Goal: Task Accomplishment & Management: Use online tool/utility

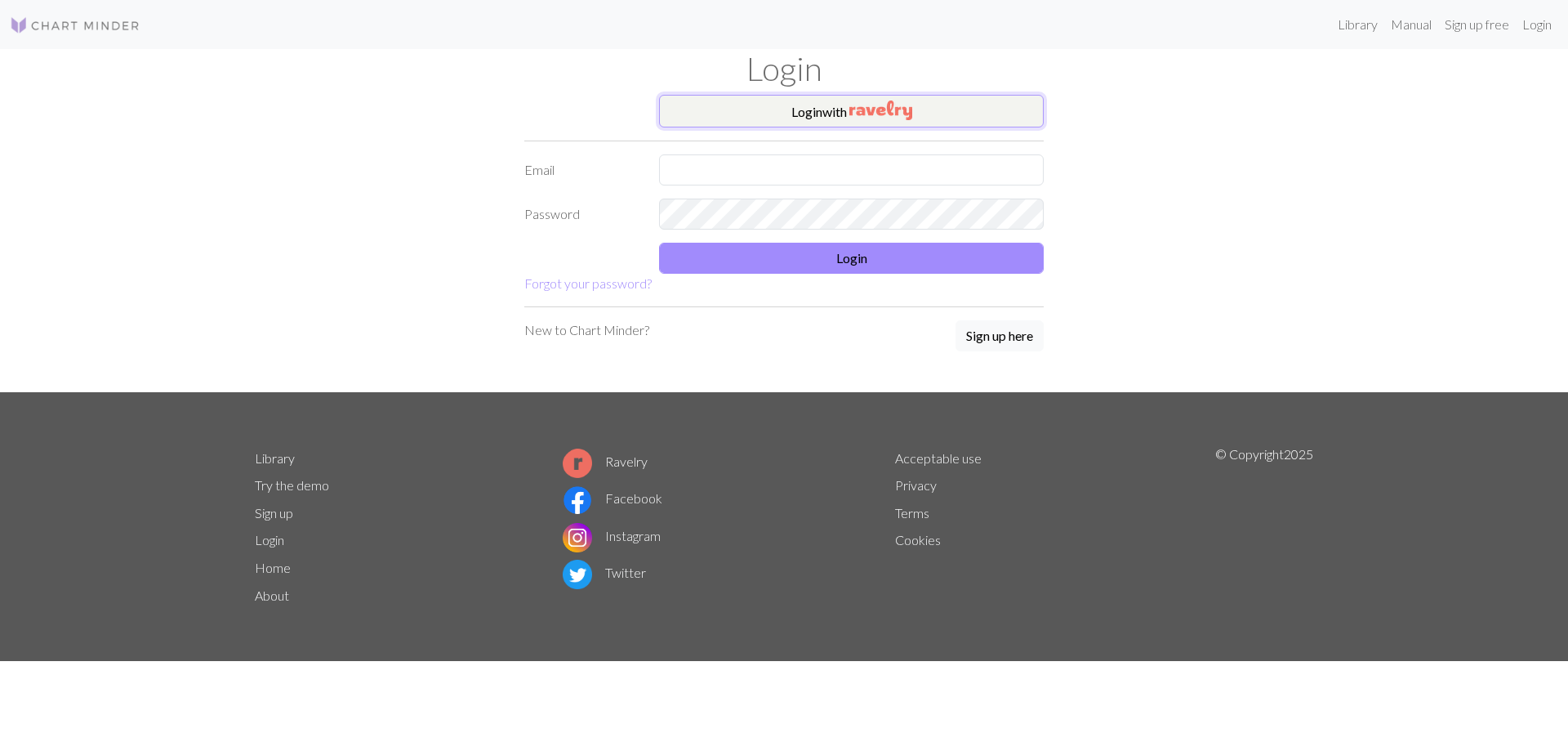
click at [838, 118] on button "Login with" at bounding box center [851, 111] width 385 height 33
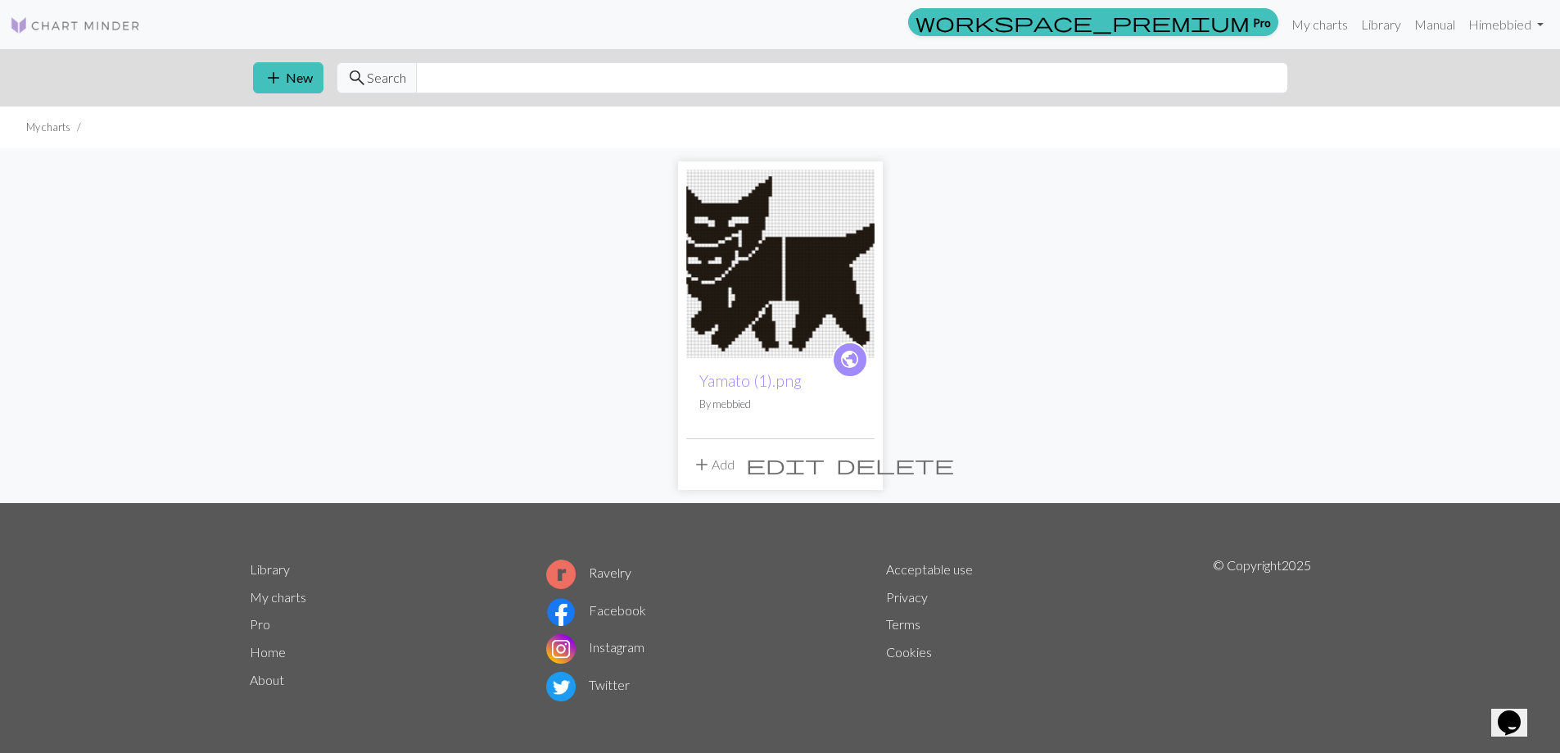
click at [825, 467] on span "edit" at bounding box center [785, 464] width 79 height 23
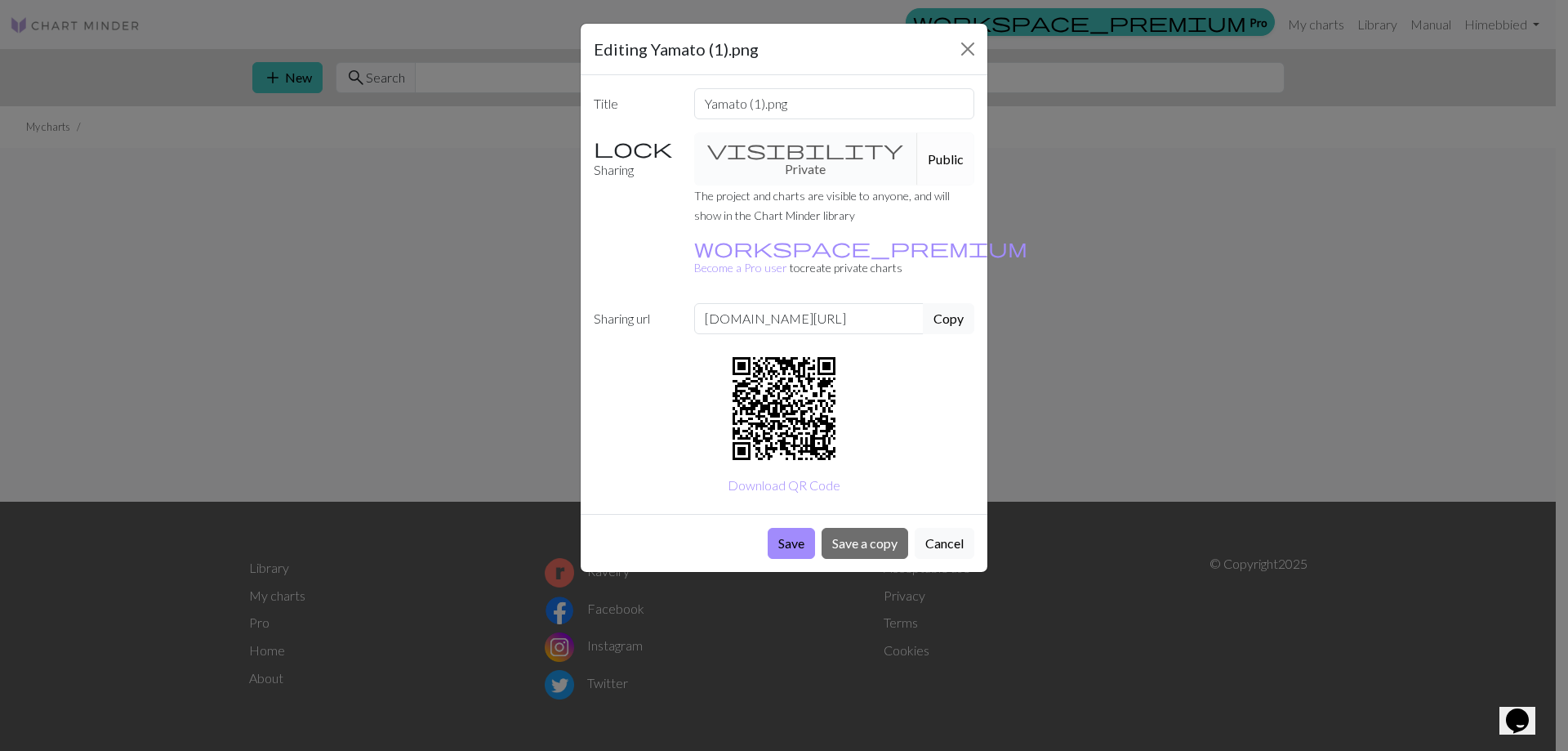
click at [792, 147] on div "visibility Private Public" at bounding box center [833, 159] width 300 height 53
click at [764, 147] on div "visibility Private Public" at bounding box center [833, 159] width 300 height 53
click at [774, 147] on div "visibility Private Public" at bounding box center [833, 159] width 300 height 53
click at [966, 47] on button "Close" at bounding box center [967, 49] width 26 height 26
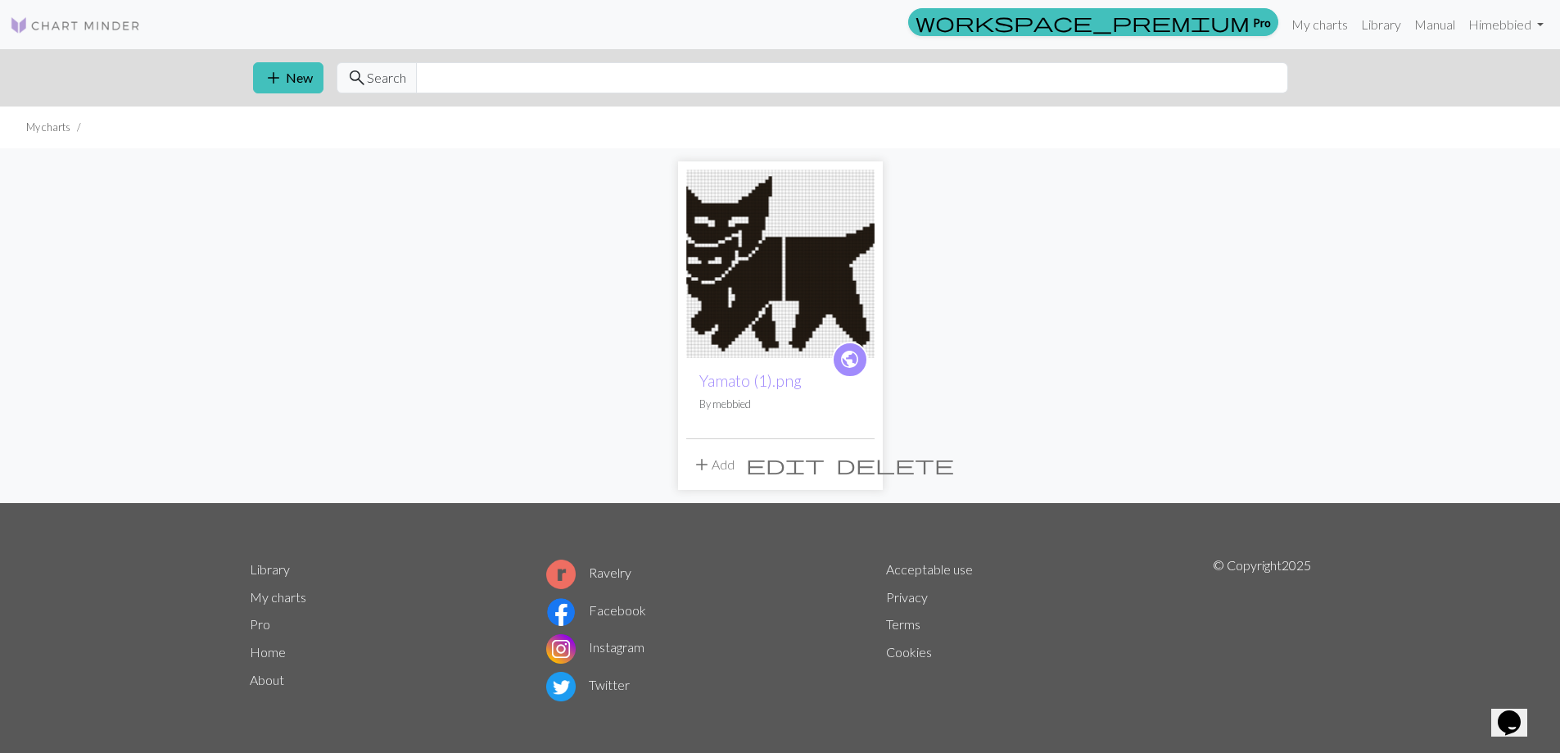
click at [798, 237] on img at bounding box center [780, 264] width 188 height 188
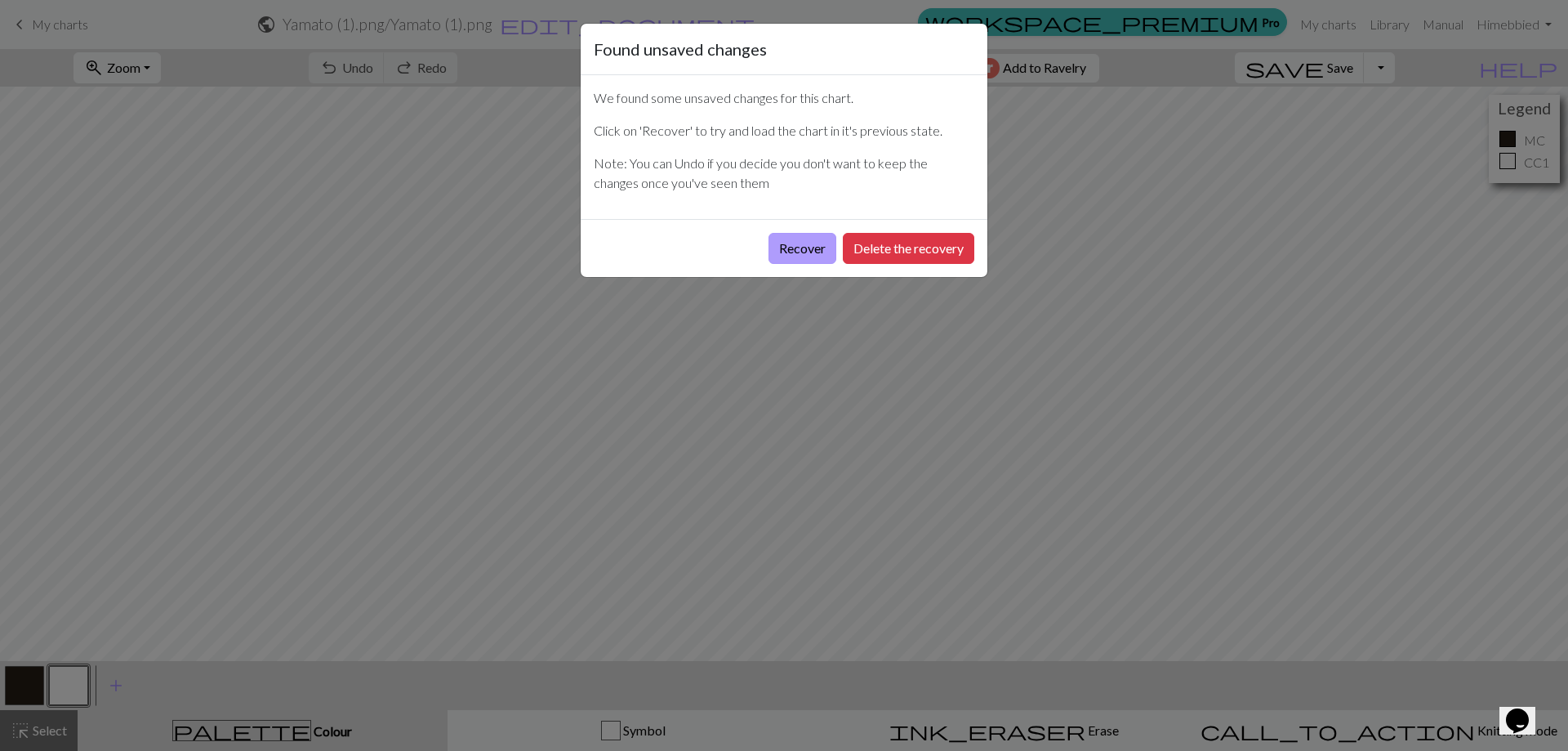
click at [818, 242] on button "Recover" at bounding box center [802, 247] width 68 height 31
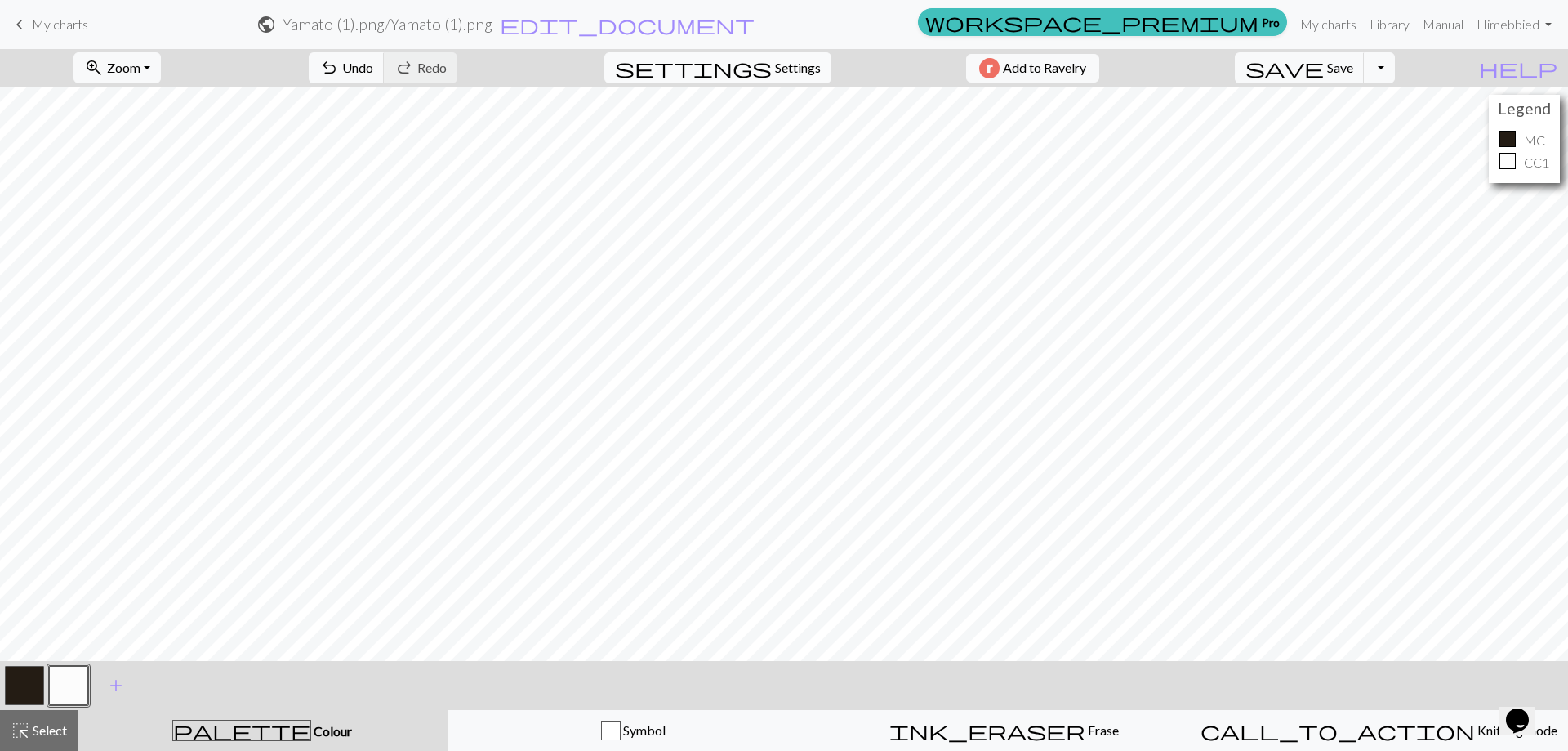
click at [794, 68] on span "Settings" at bounding box center [797, 68] width 46 height 20
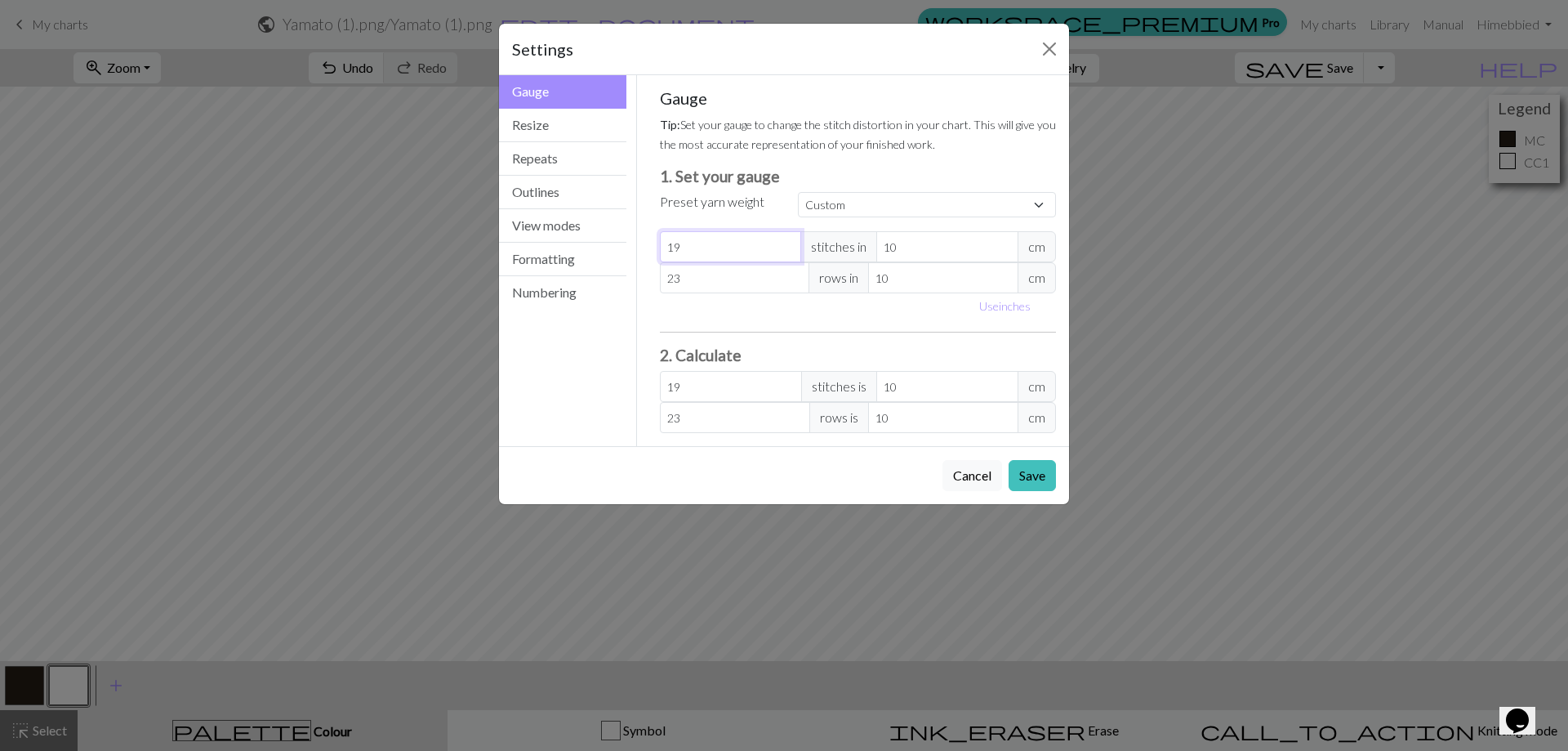
drag, startPoint x: 713, startPoint y: 250, endPoint x: 632, endPoint y: 255, distance: 81.2
click at [632, 255] on div "Gauge Gauge Resize Repeats Outlines View modes Formatting Numbering Gauge Resiz…" at bounding box center [784, 260] width 589 height 371
type input "2"
type input "26"
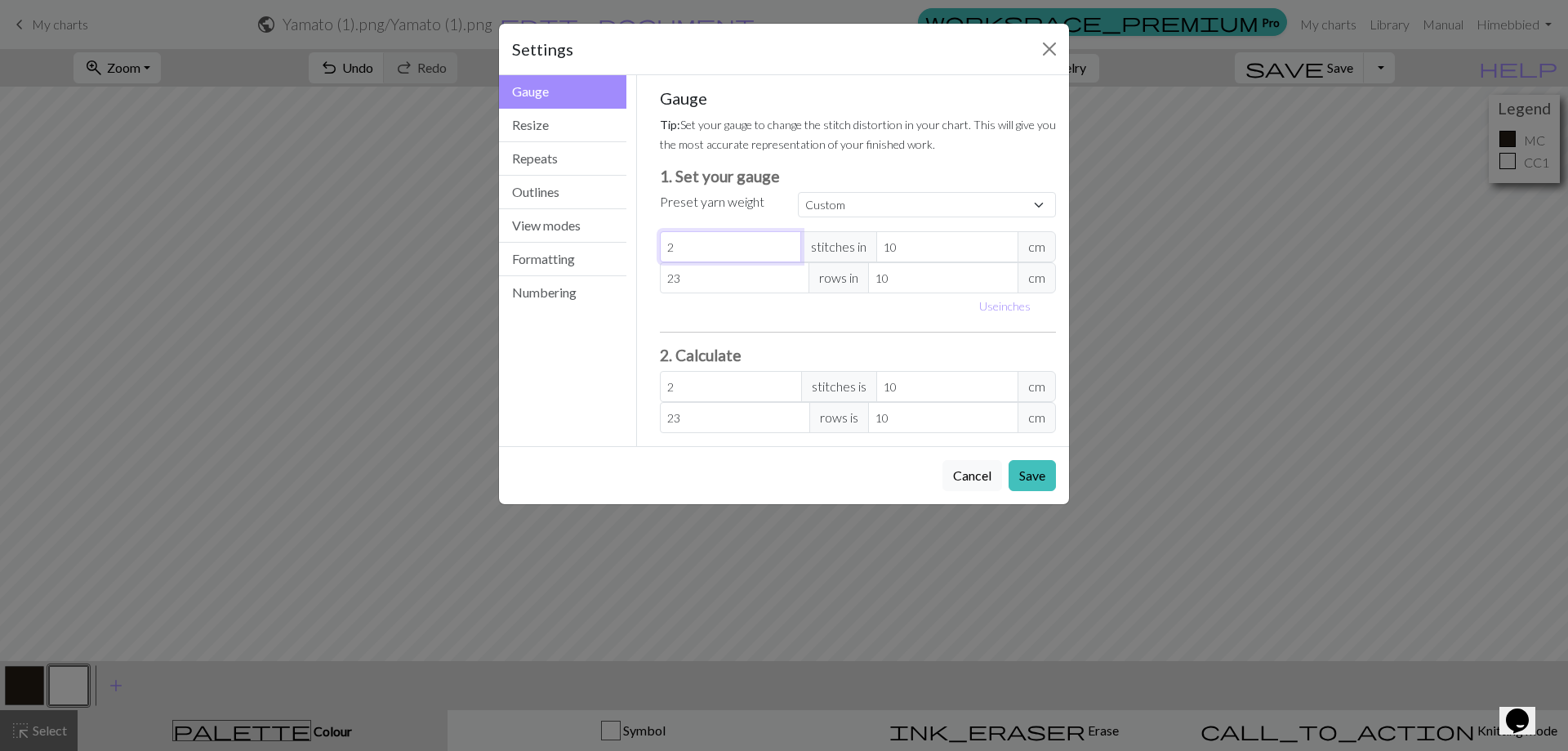
type input "26"
drag, startPoint x: 704, startPoint y: 282, endPoint x: 642, endPoint y: 287, distance: 62.2
click at [642, 287] on div "Gauge Tip: Set your gauge to change the stitch distortion in your chart. This w…" at bounding box center [858, 260] width 443 height 371
type input "3"
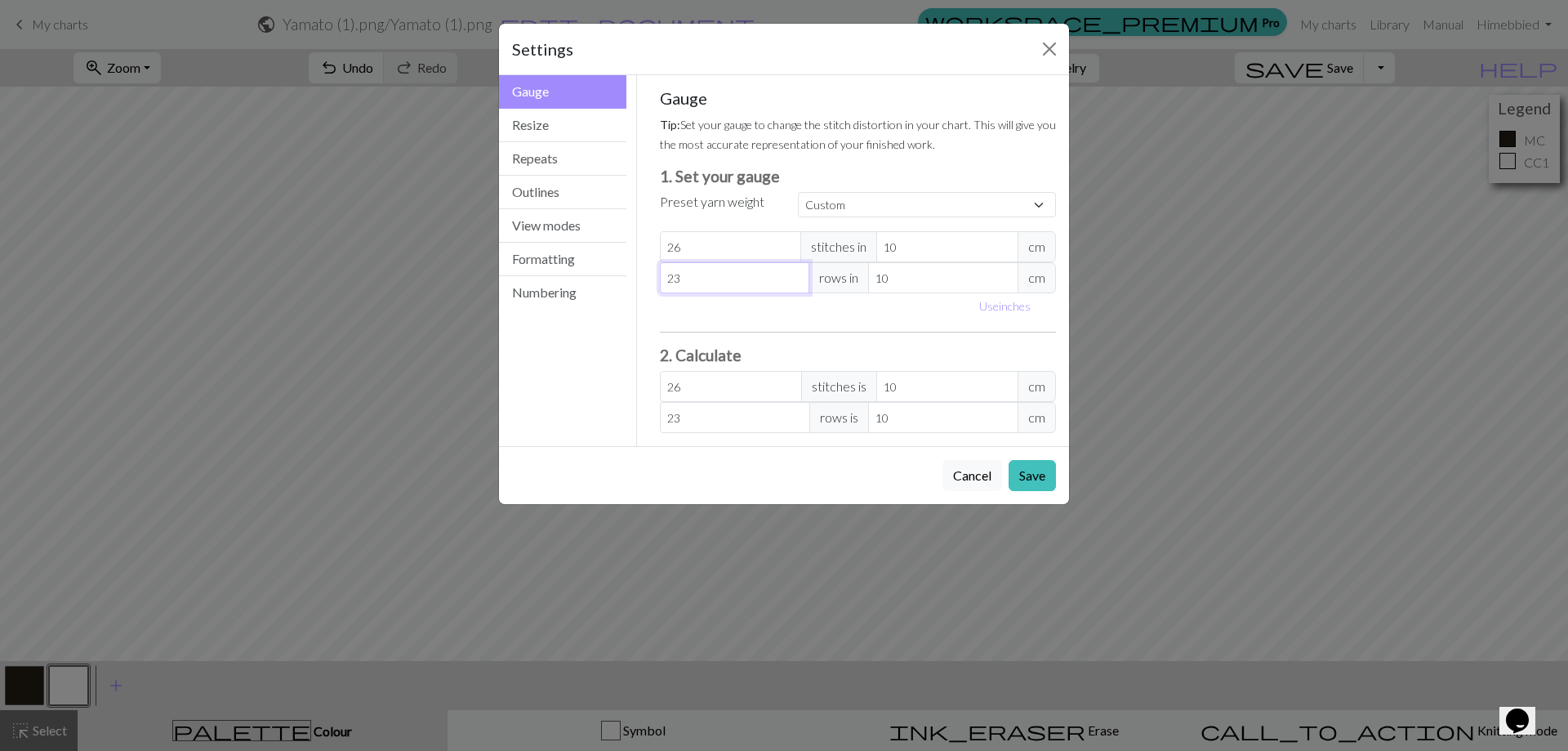
type input "3"
type input "35"
click at [1026, 469] on button "Save" at bounding box center [1033, 475] width 48 height 31
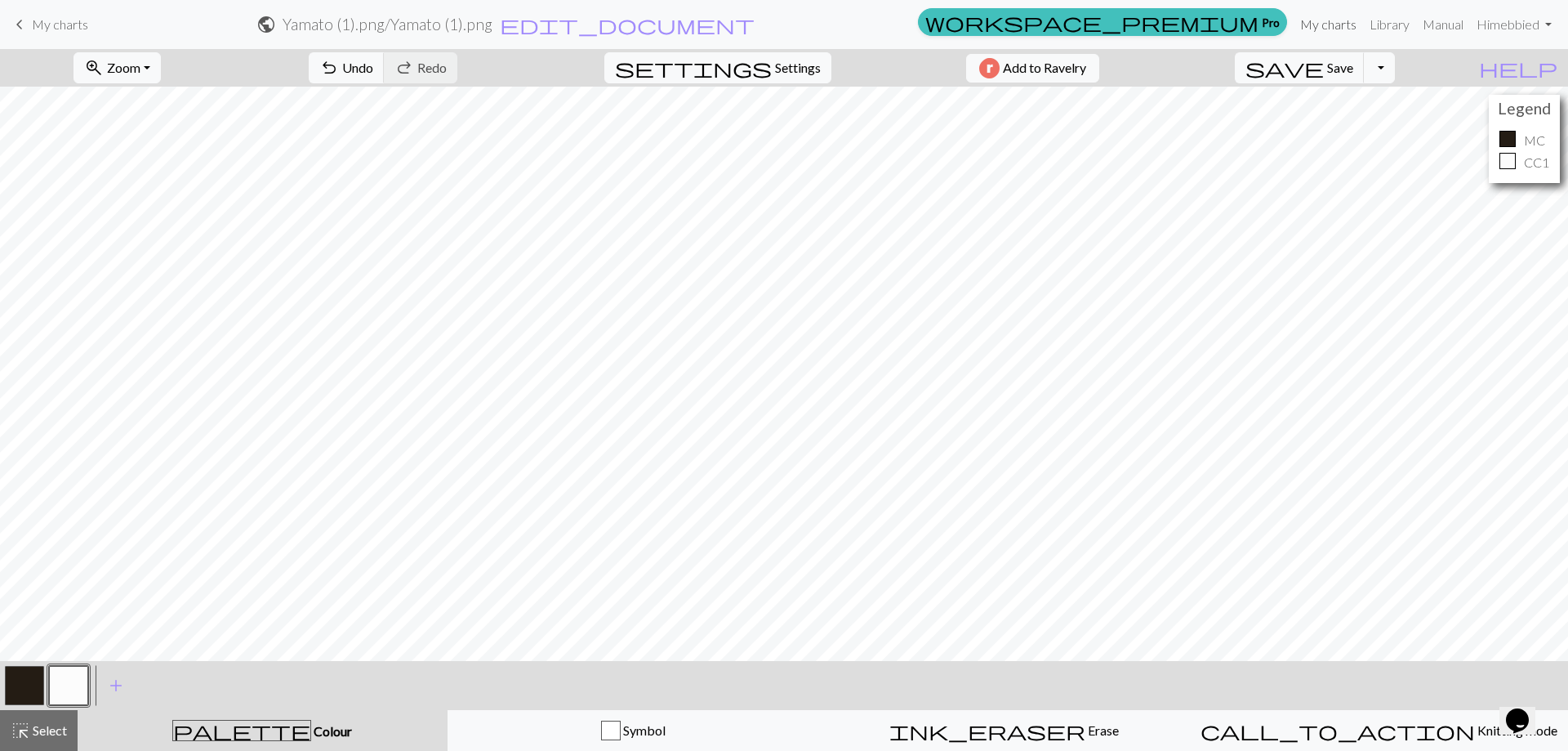
click at [1329, 26] on link "My charts" at bounding box center [1328, 24] width 70 height 33
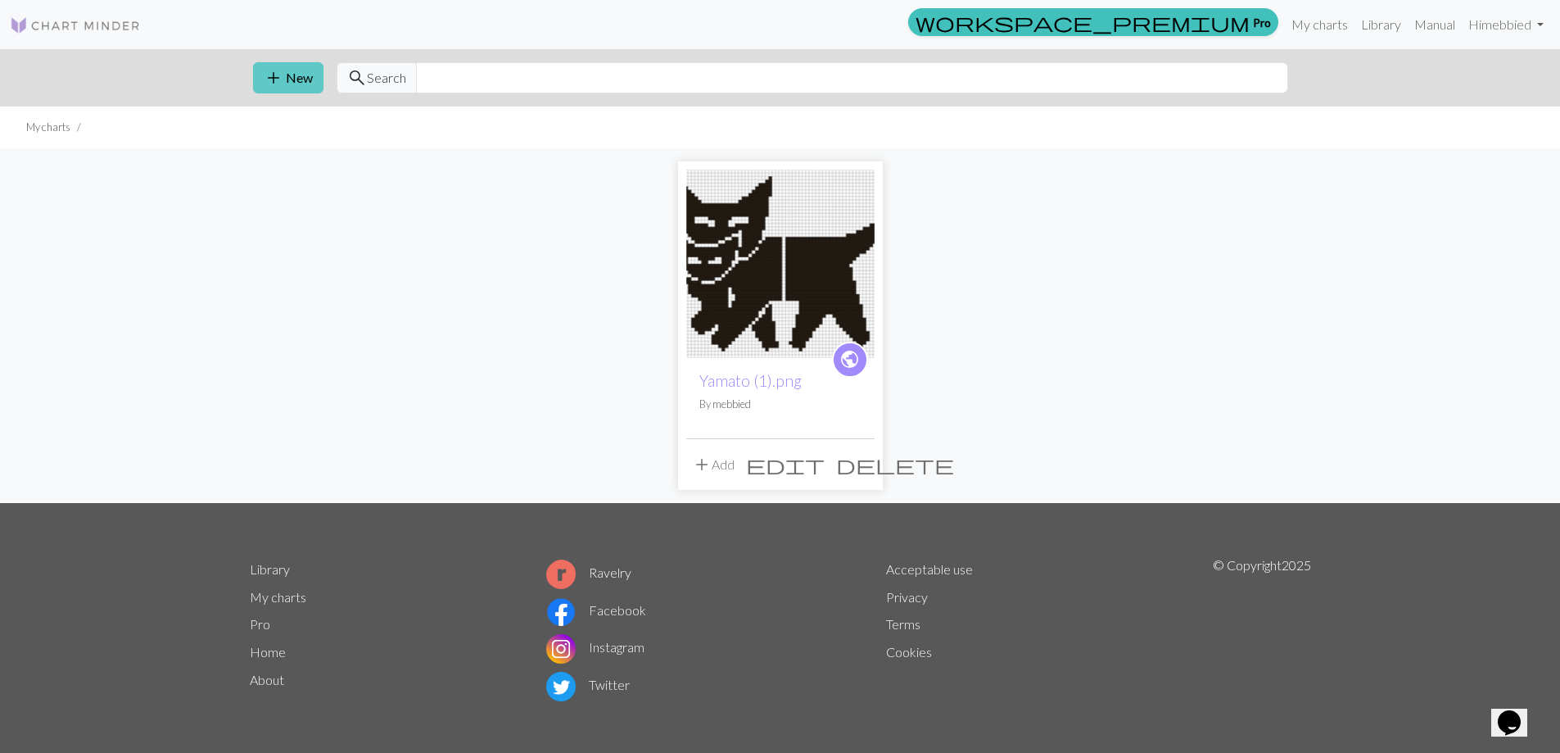
click at [287, 79] on button "add New" at bounding box center [288, 77] width 70 height 31
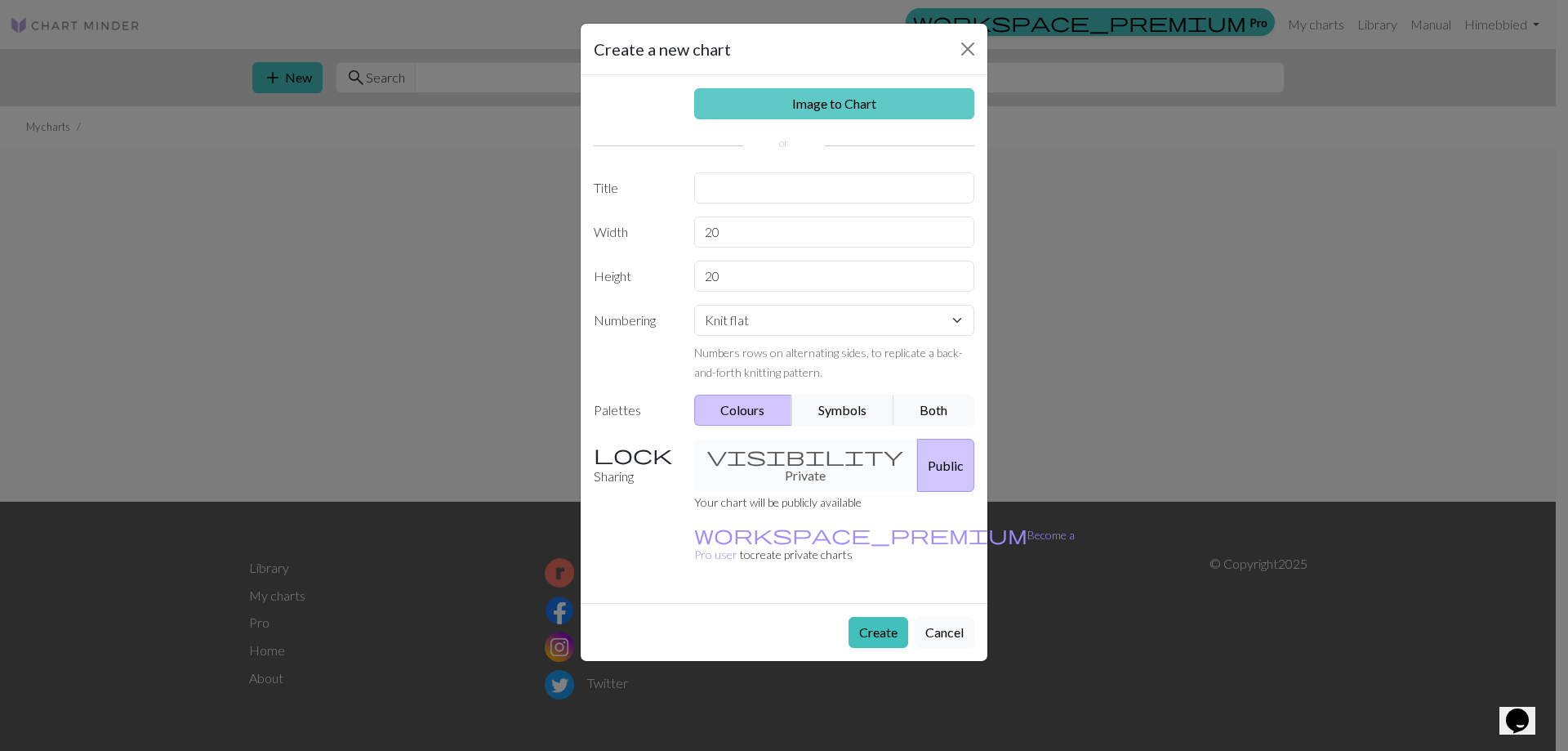
click at [795, 102] on link "Image to Chart" at bounding box center [834, 103] width 281 height 31
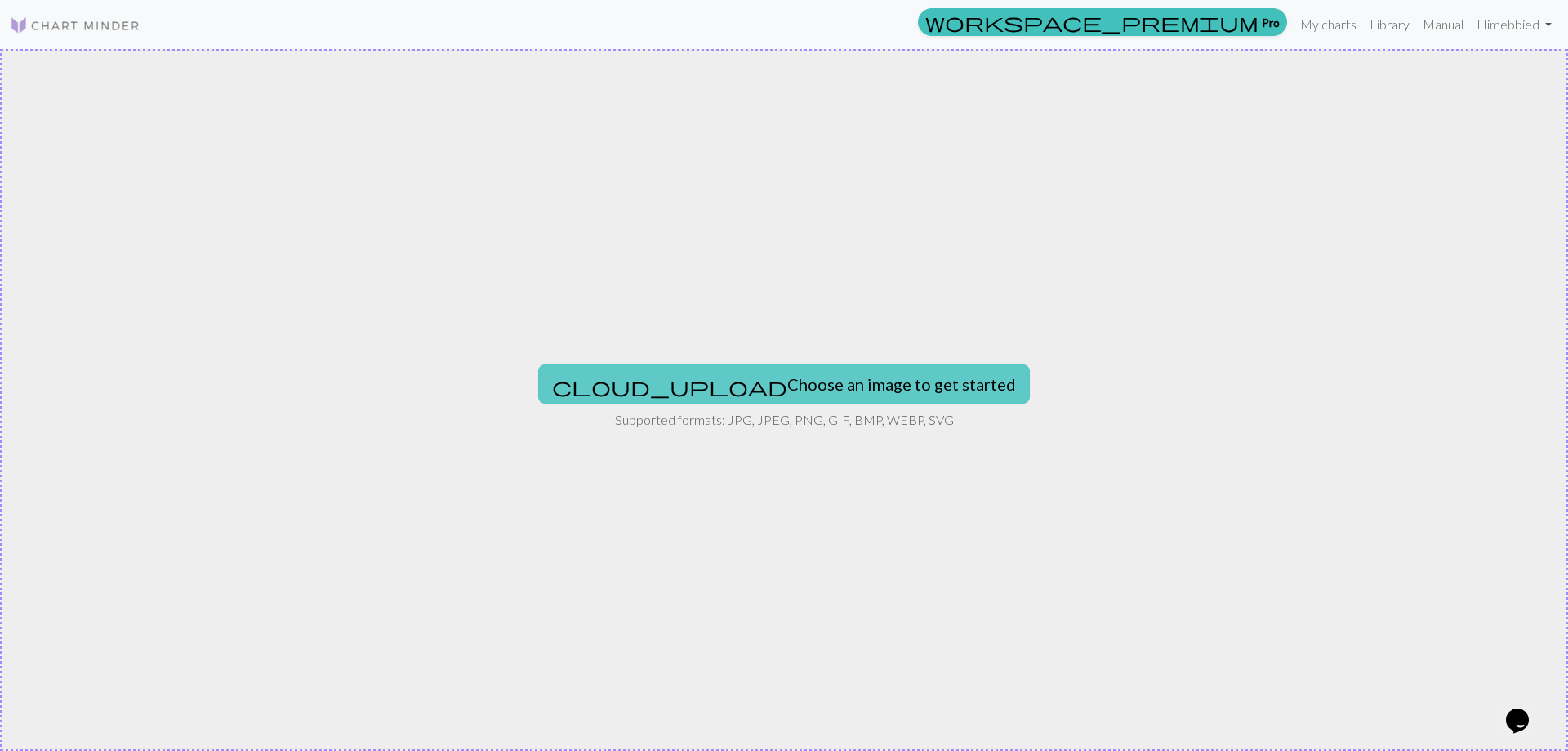
click at [778, 388] on button "cloud_upload Choose an image to get started" at bounding box center [784, 383] width 491 height 39
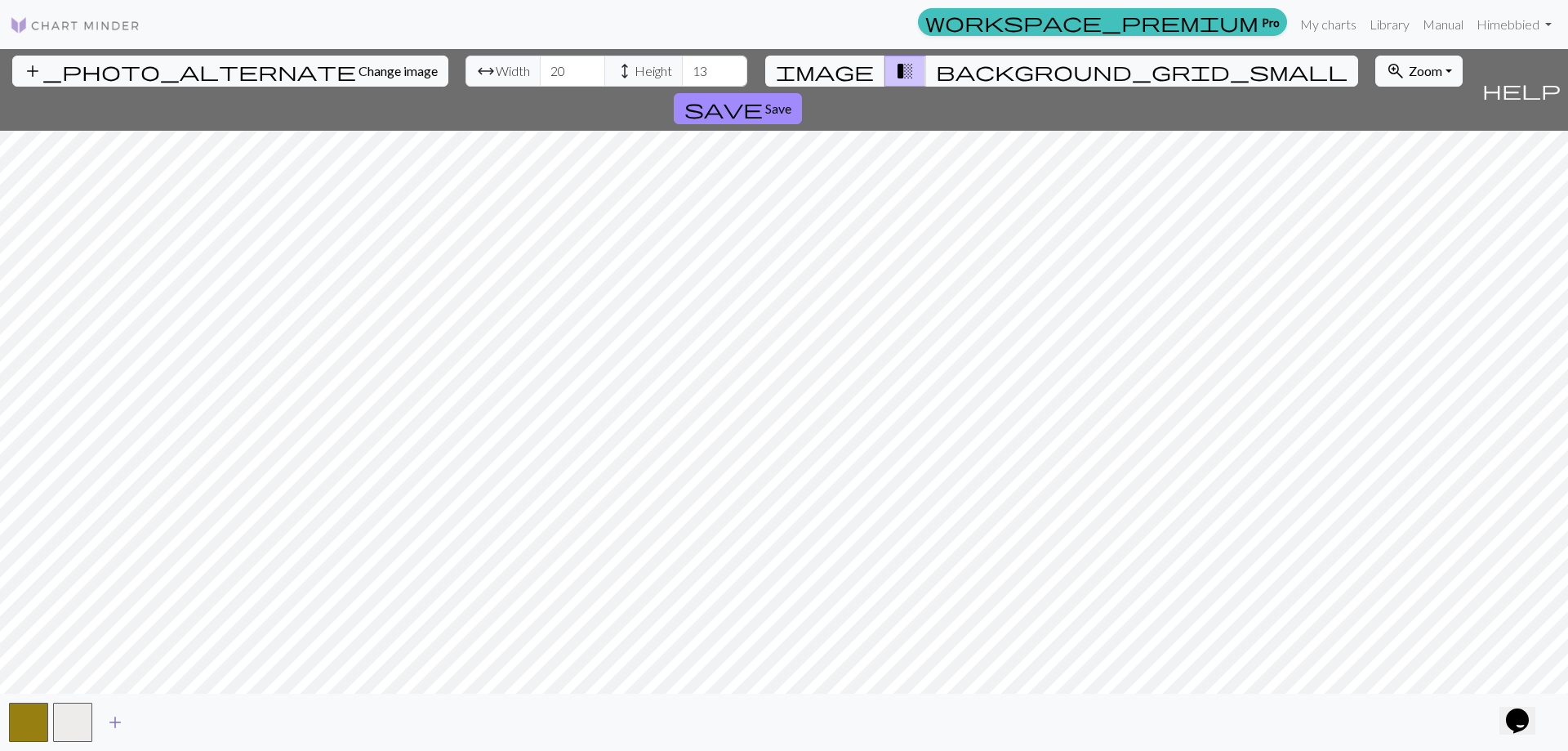
click at [124, 725] on span "add" at bounding box center [116, 722] width 20 height 23
click at [36, 722] on button "button" at bounding box center [28, 721] width 39 height 39
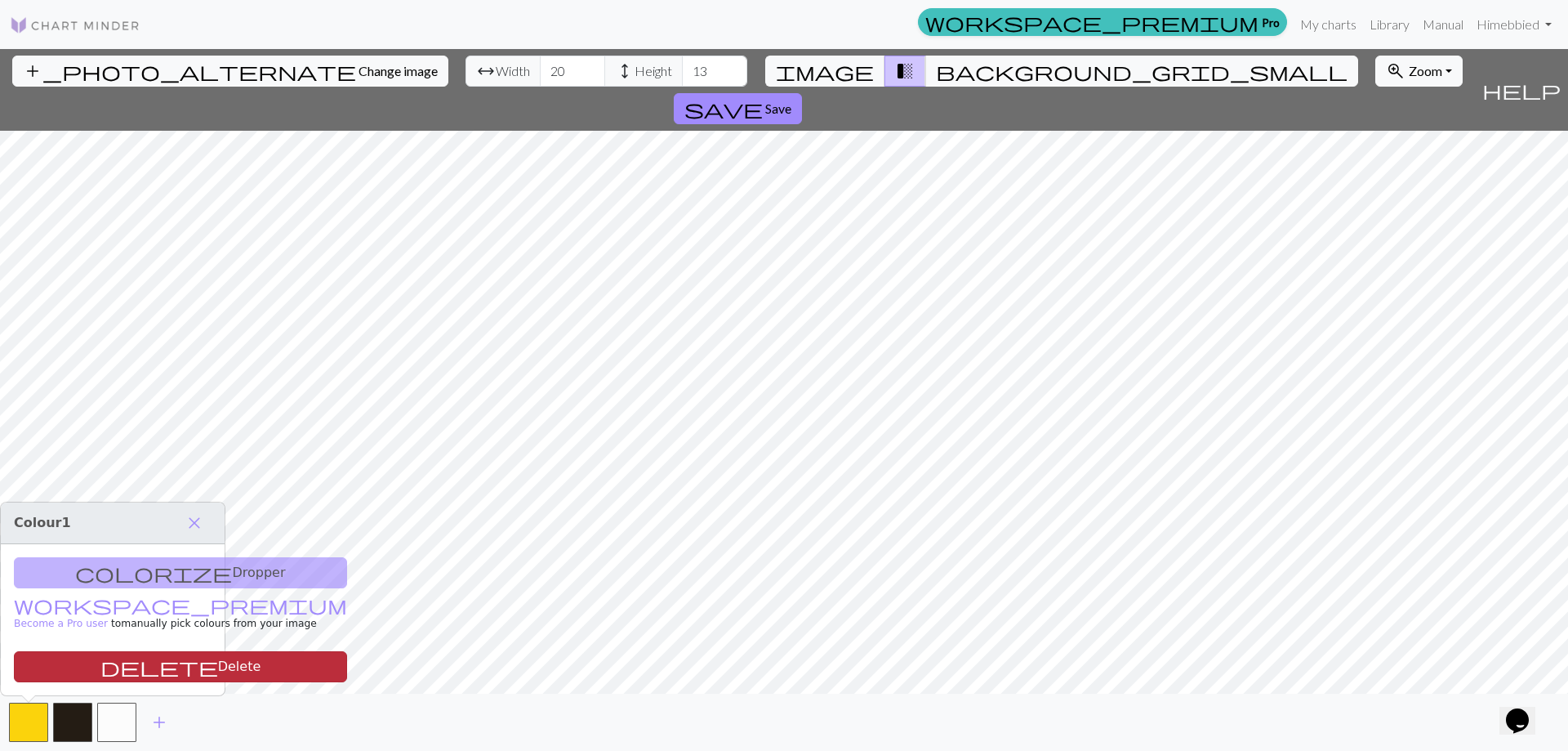
click at [81, 666] on button "delete Delete" at bounding box center [180, 666] width 333 height 31
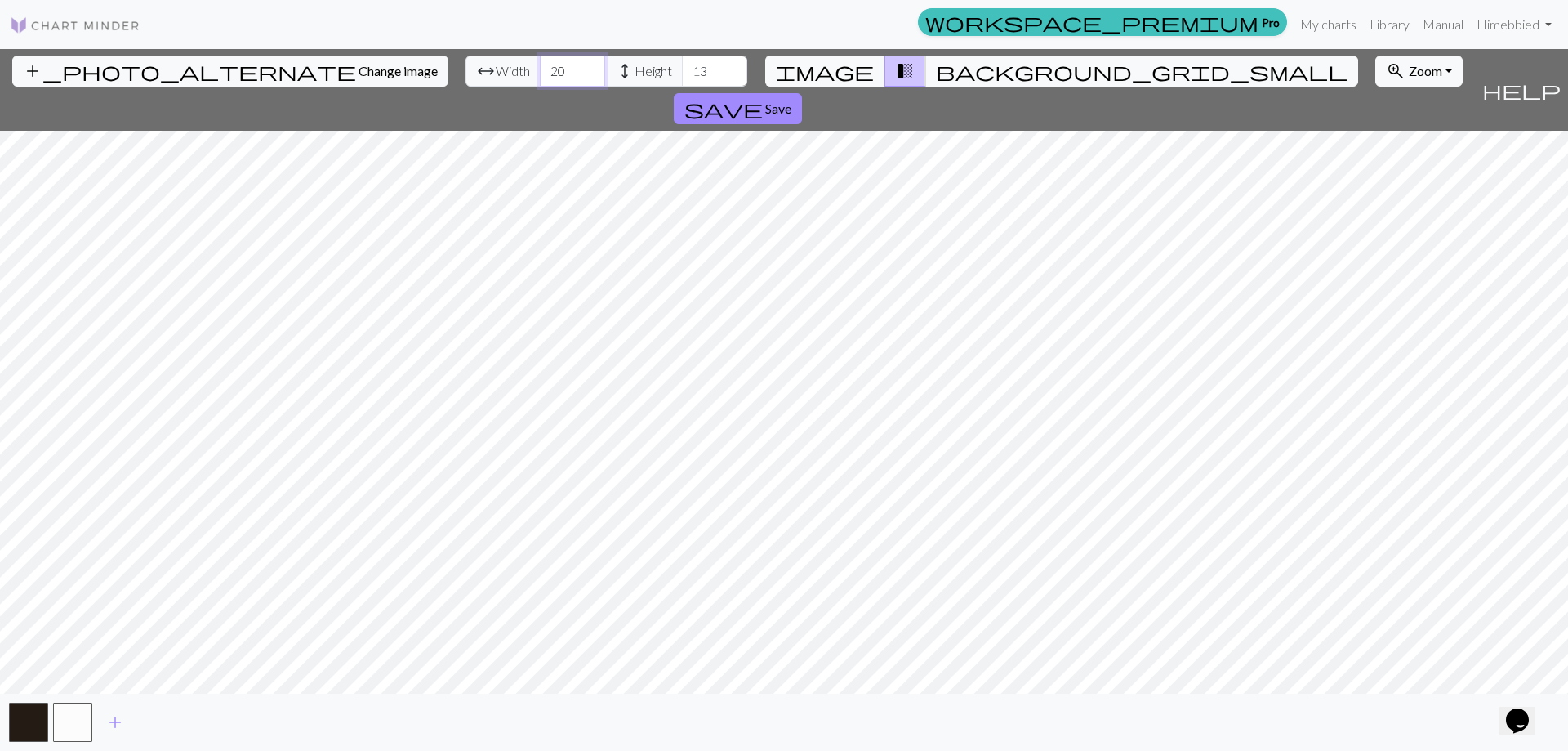
drag, startPoint x: 476, startPoint y: 67, endPoint x: 432, endPoint y: 72, distance: 44.3
click at [466, 72] on div "arrow_range Width 20 height Height 13" at bounding box center [606, 71] width 282 height 31
type input "26"
drag, startPoint x: 624, startPoint y: 74, endPoint x: 578, endPoint y: 74, distance: 46.0
click at [578, 74] on div "arrow_range Width 26 height Height 13" at bounding box center [606, 71] width 282 height 31
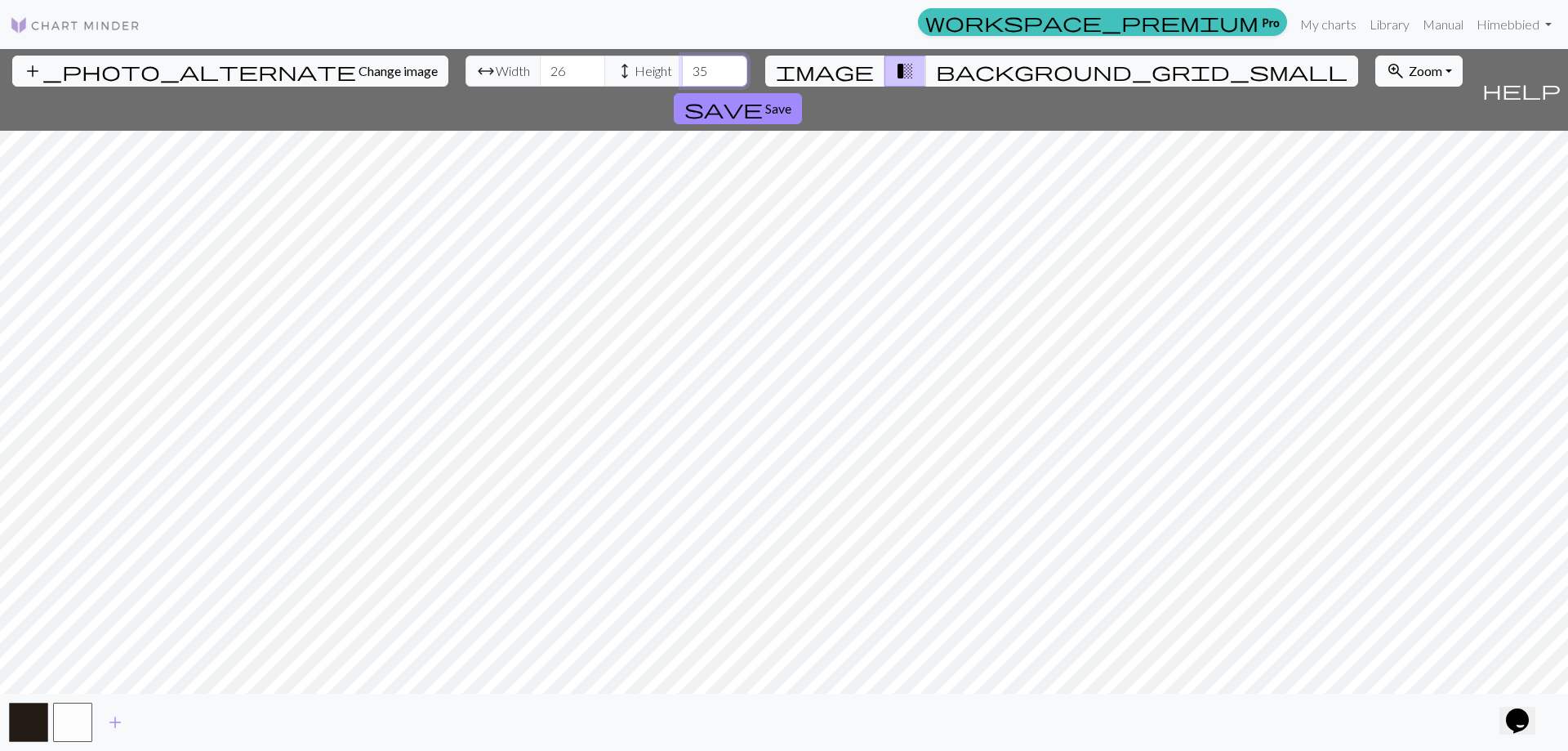
drag, startPoint x: 626, startPoint y: 71, endPoint x: 580, endPoint y: 76, distance: 46.3
click at [580, 76] on div "arrow_range Width 26 height Height 35" at bounding box center [606, 71] width 282 height 31
type input "26"
drag, startPoint x: 480, startPoint y: 74, endPoint x: 454, endPoint y: 72, distance: 26.1
click at [539, 72] on input "26" at bounding box center [572, 71] width 66 height 31
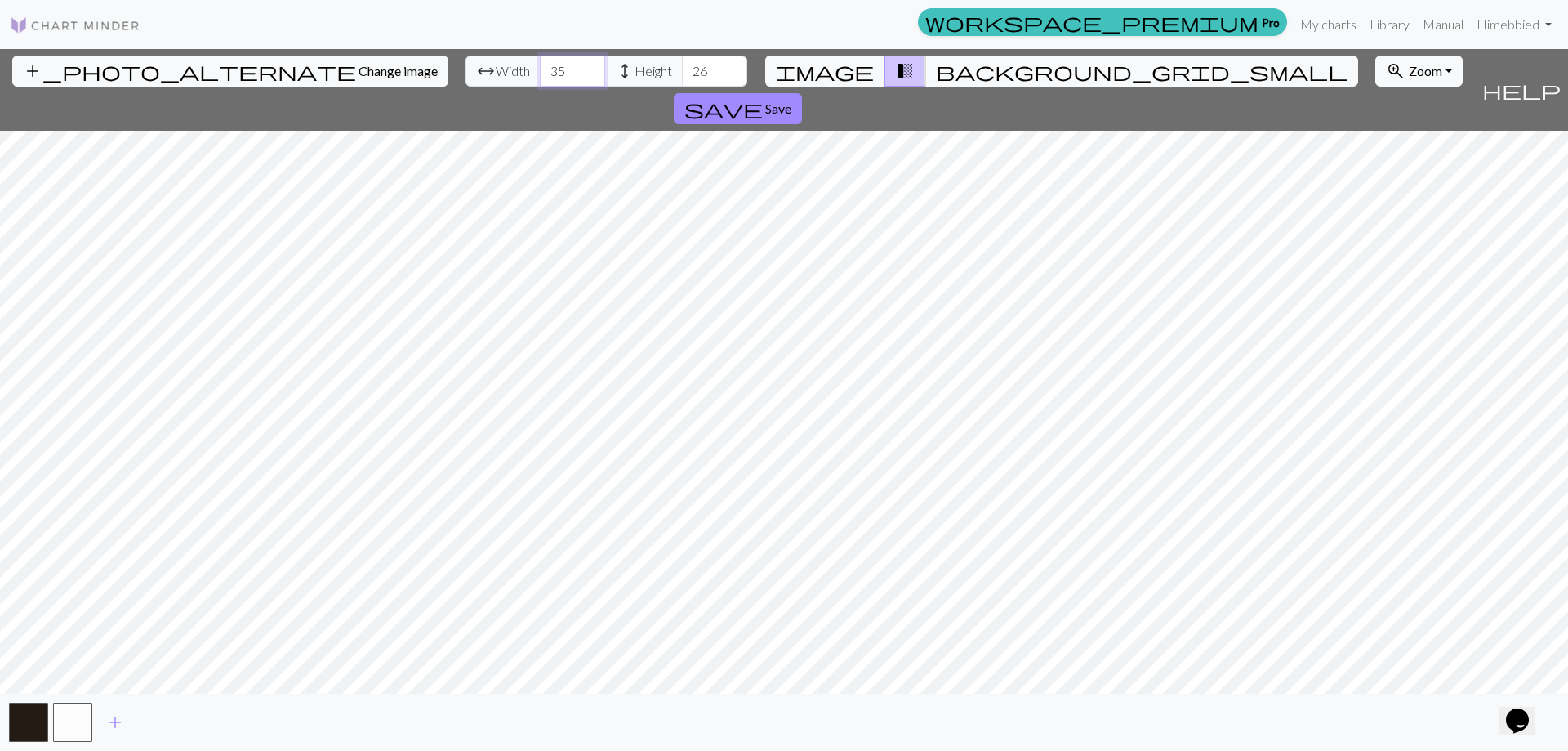
type input "35"
click at [682, 69] on input "26" at bounding box center [715, 71] width 66 height 31
type input "2"
type input "58"
click at [539, 66] on input "35" at bounding box center [572, 71] width 66 height 31
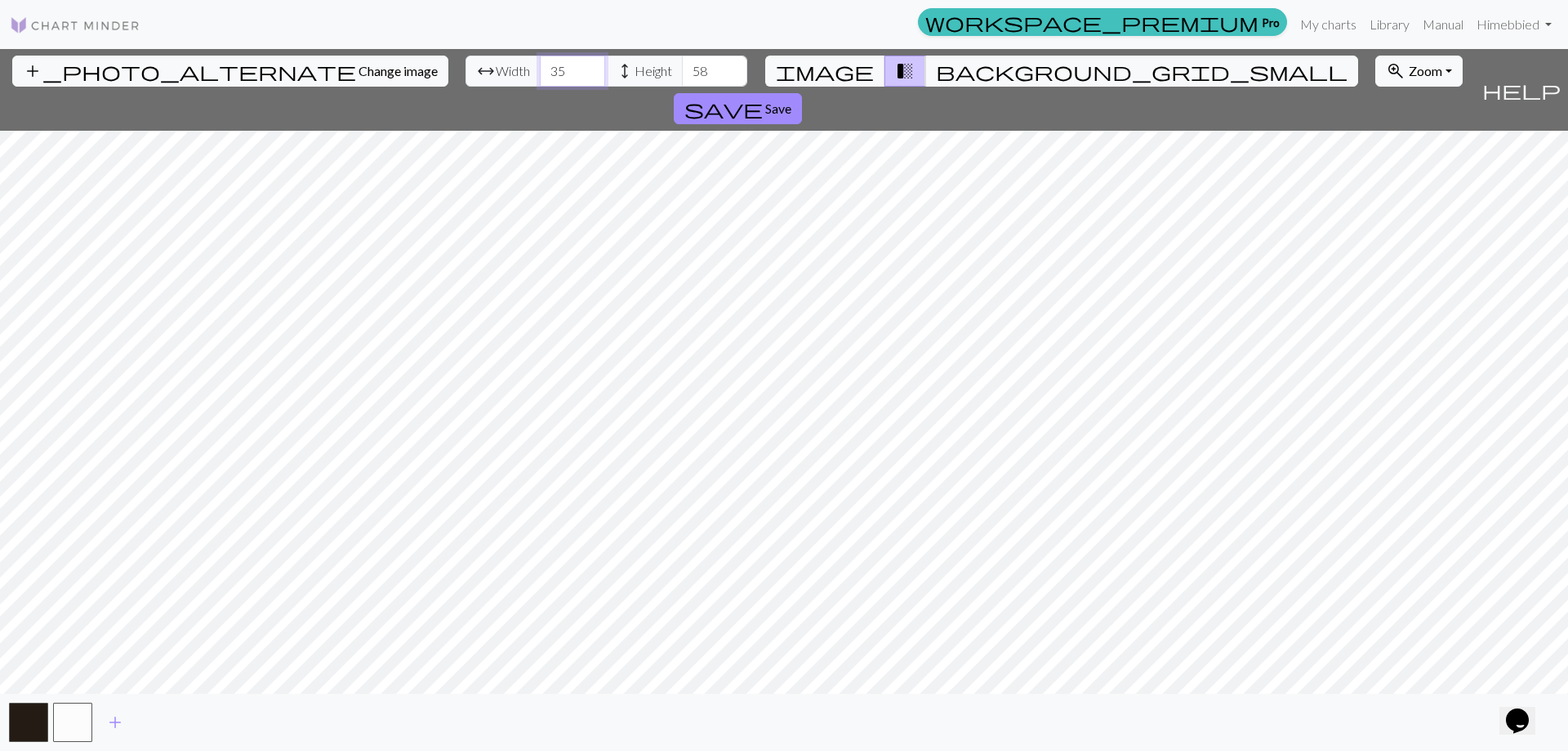
drag, startPoint x: 490, startPoint y: 66, endPoint x: 455, endPoint y: 77, distance: 36.7
click at [539, 77] on input "35" at bounding box center [572, 71] width 66 height 31
type input "78"
click at [801, 93] on button "save Save" at bounding box center [738, 108] width 129 height 31
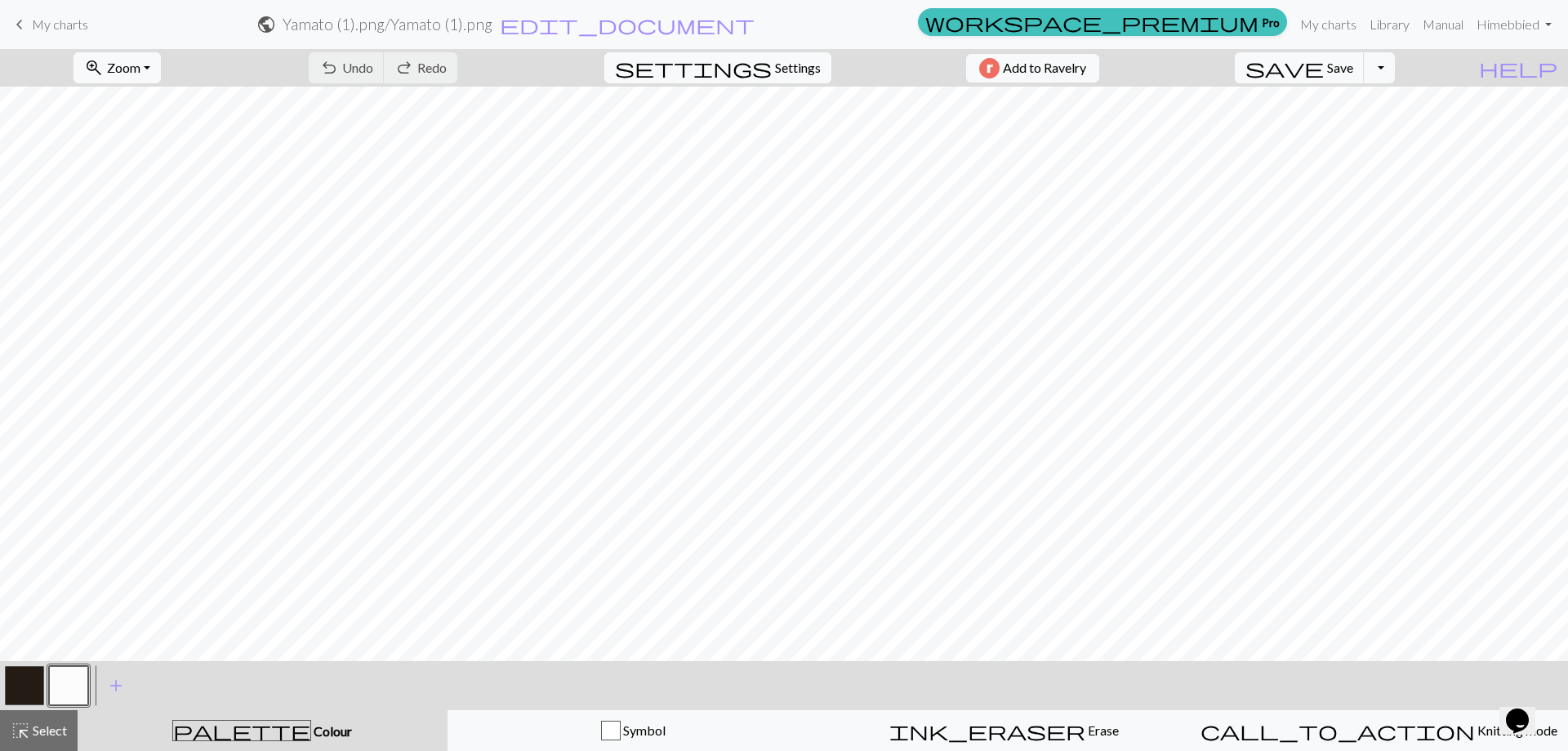
click at [61, 681] on button "button" at bounding box center [68, 685] width 39 height 39
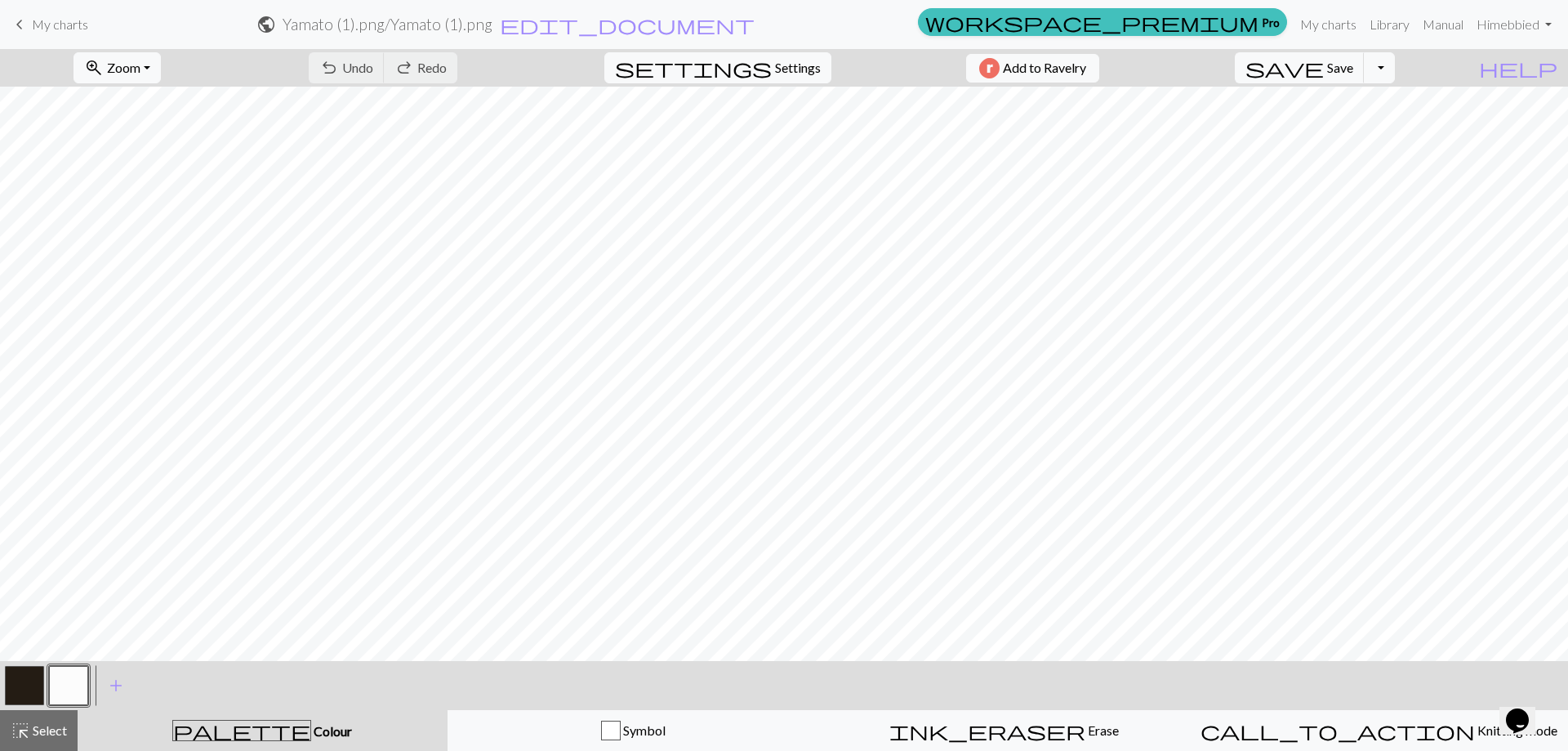
click at [59, 686] on button "button" at bounding box center [68, 685] width 39 height 39
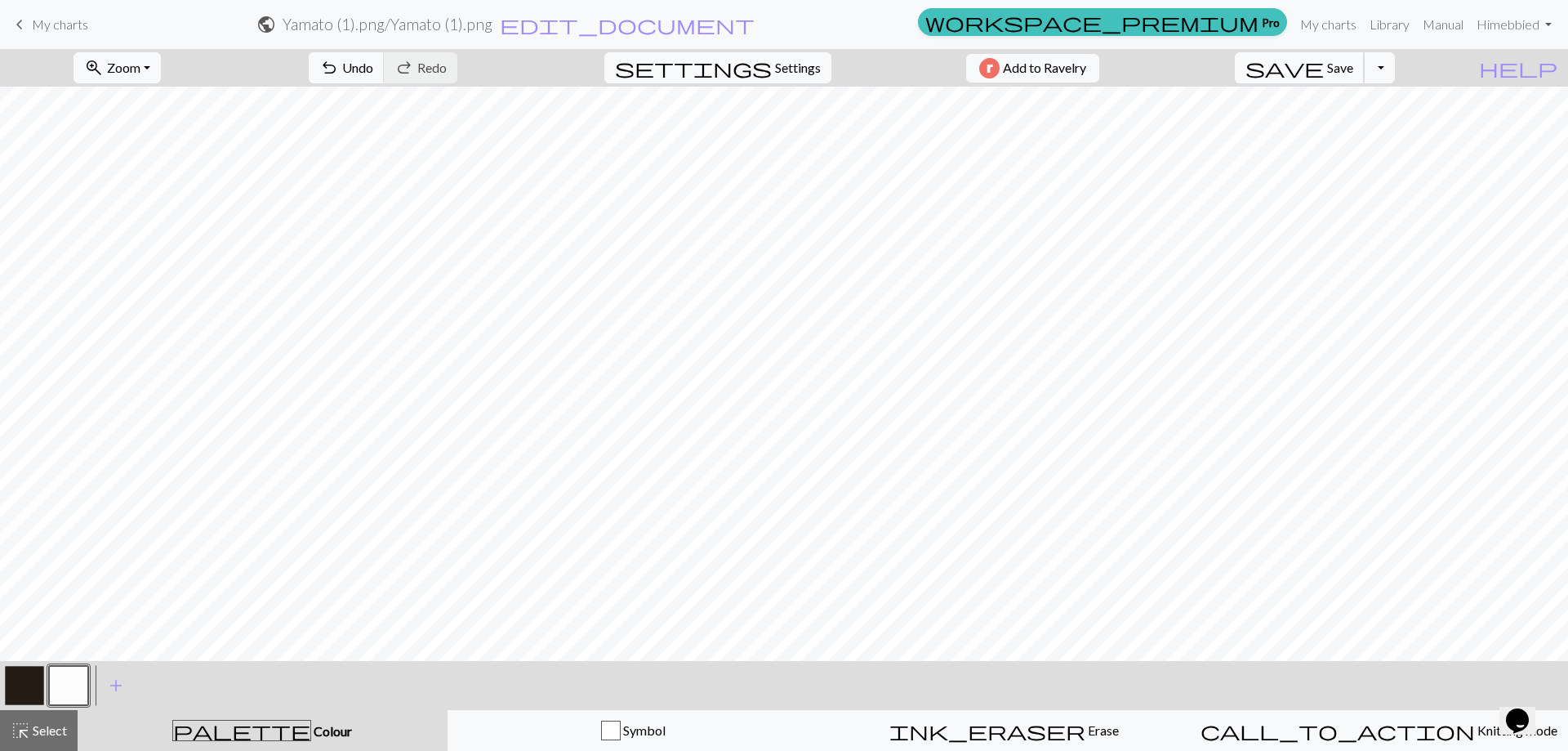
click at [1353, 67] on span "Save" at bounding box center [1340, 68] width 26 height 16
click at [1395, 69] on button "Toggle Dropdown" at bounding box center [1379, 67] width 31 height 31
click at [1359, 126] on button "save_alt Download" at bounding box center [1259, 130] width 269 height 26
click at [752, 52] on button "Download" at bounding box center [744, 53] width 79 height 31
